Goal: Task Accomplishment & Management: Use online tool/utility

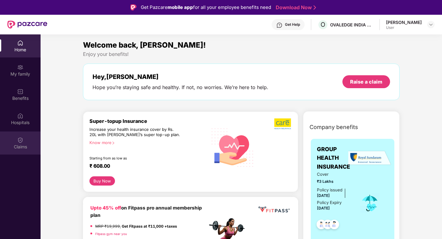
click at [23, 142] on div "Claims" at bounding box center [20, 143] width 41 height 23
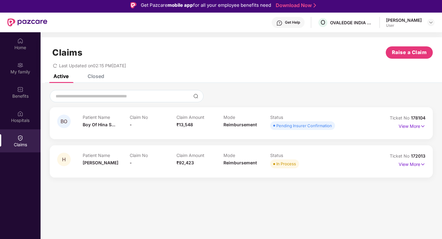
scroll to position [3, 0]
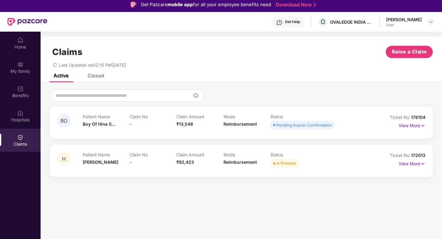
click at [53, 66] on icon "redo" at bounding box center [55, 65] width 4 height 4
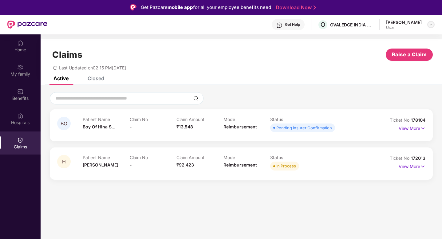
click at [431, 27] on img at bounding box center [430, 24] width 5 height 5
click at [312, 50] on div "Claims Raise a Claim" at bounding box center [241, 55] width 383 height 12
click at [355, 25] on div "OVALEDGE INDIA PRIVATE LIMITED" at bounding box center [351, 25] width 43 height 6
click at [210, 47] on div "Claims Raise a Claim Last Updated on 02:15 PM[DATE]" at bounding box center [241, 57] width 401 height 37
click at [55, 69] on icon "redo" at bounding box center [55, 68] width 4 height 4
